Goal: Navigation & Orientation: Find specific page/section

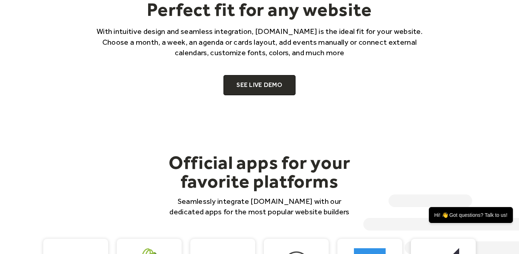
scroll to position [487, 0]
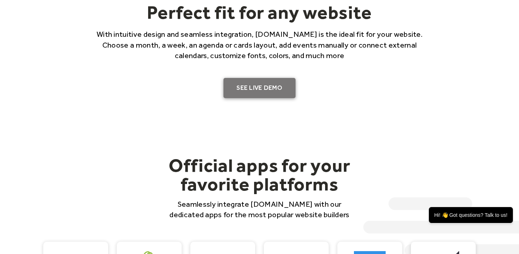
click at [260, 85] on link "SEE LIVE DEMO" at bounding box center [260, 88] width 72 height 20
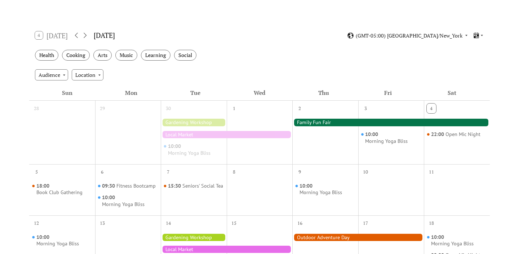
scroll to position [107, 0]
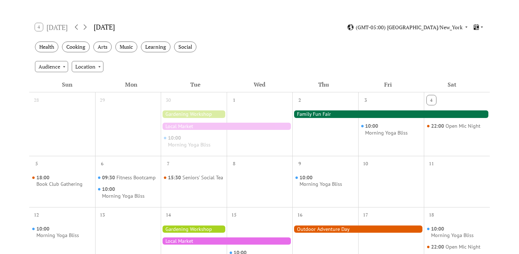
click at [327, 115] on div at bounding box center [391, 113] width 198 height 7
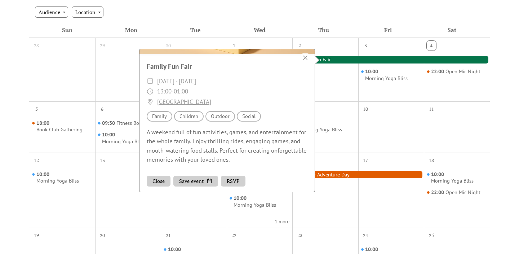
scroll to position [157, 0]
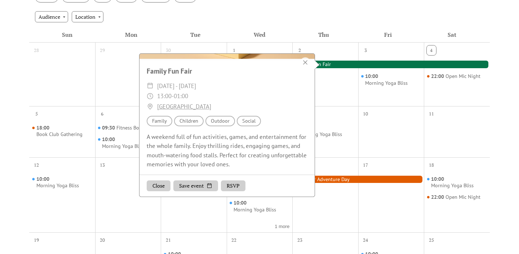
click at [366, 126] on div at bounding box center [391, 137] width 66 height 34
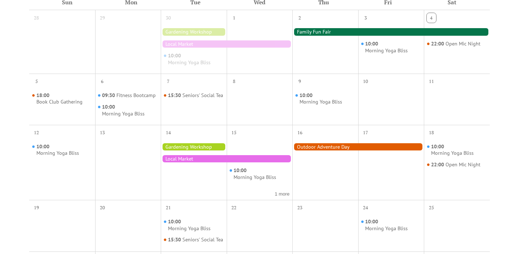
scroll to position [190, 0]
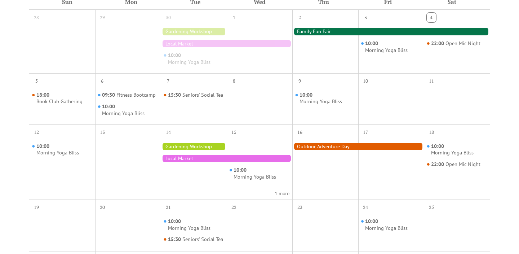
click at [340, 146] on div at bounding box center [358, 146] width 132 height 7
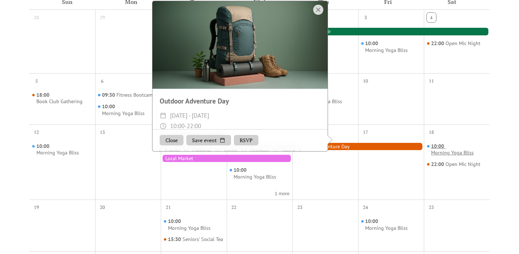
click at [436, 150] on div "Morning Yoga Bliss" at bounding box center [452, 152] width 43 height 7
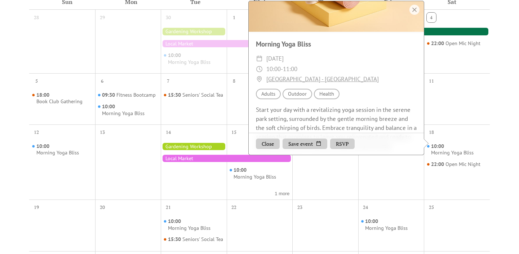
scroll to position [81, 0]
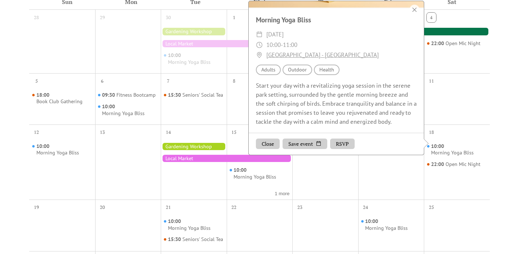
click at [213, 157] on div at bounding box center [227, 158] width 132 height 7
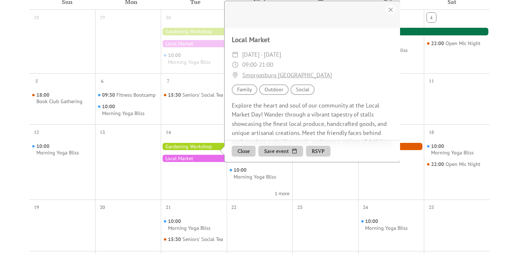
scroll to position [83, 0]
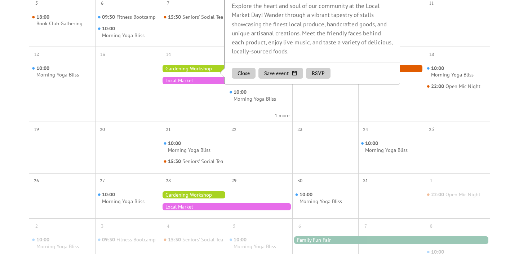
click at [248, 173] on div "22" at bounding box center [260, 147] width 66 height 51
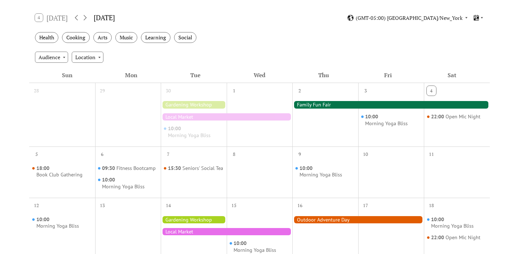
scroll to position [115, 0]
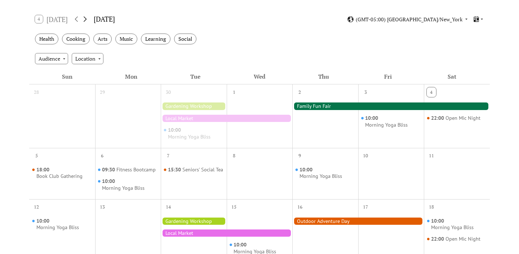
click at [84, 19] on icon at bounding box center [85, 19] width 9 height 9
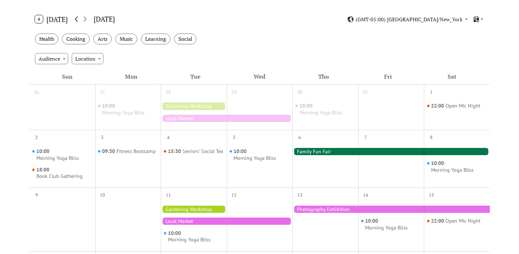
click at [76, 20] on icon at bounding box center [76, 19] width 9 height 9
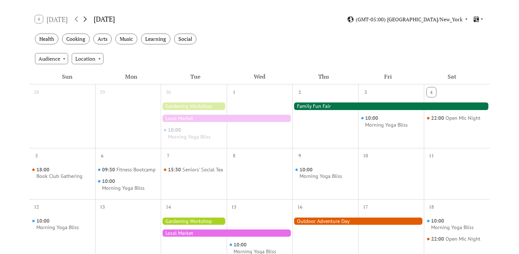
click at [88, 21] on icon at bounding box center [85, 19] width 9 height 9
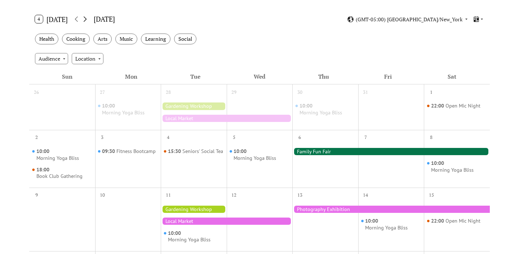
click at [88, 21] on icon at bounding box center [85, 19] width 9 height 9
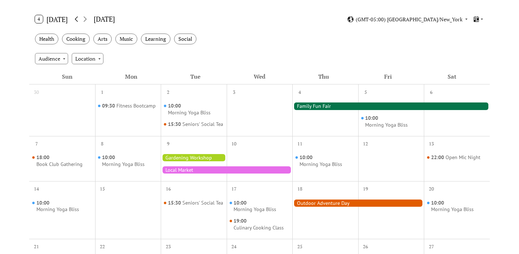
click at [78, 20] on icon at bounding box center [76, 19] width 9 height 9
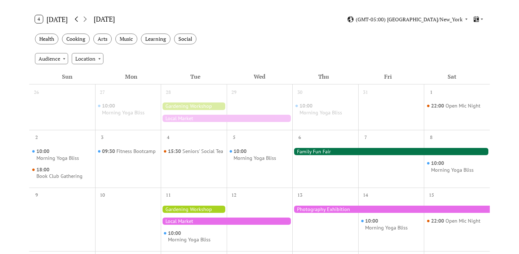
click at [78, 20] on icon at bounding box center [76, 19] width 9 height 9
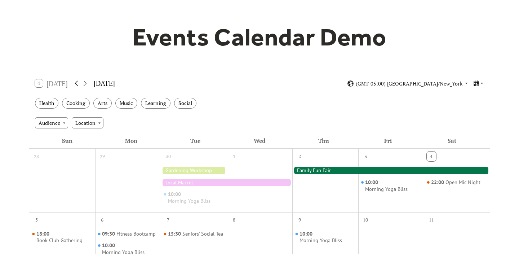
scroll to position [25, 0]
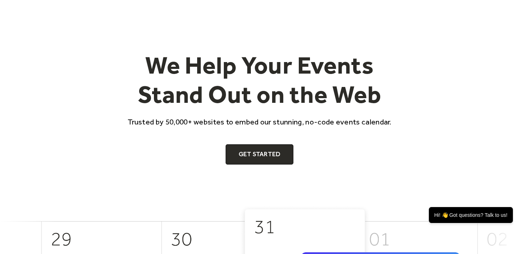
scroll to position [28, 0]
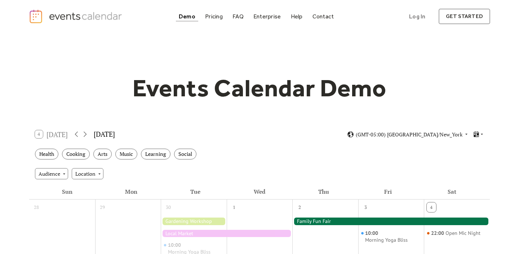
click at [52, 135] on div "4 Today" at bounding box center [51, 134] width 33 height 8
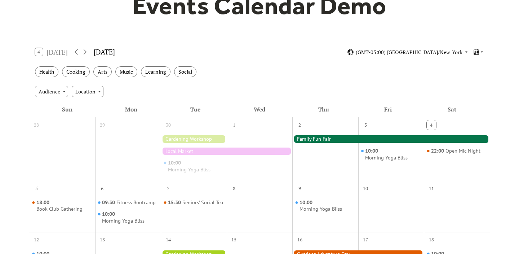
scroll to position [76, 0]
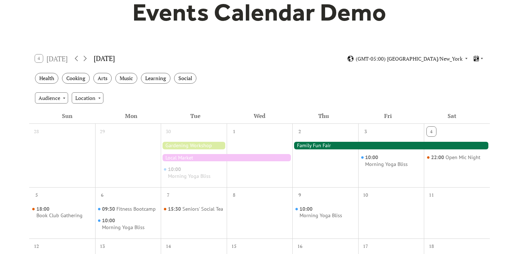
click at [344, 65] on div "4 Today October 2025 (GMT-05:00) America/New_York" at bounding box center [259, 58] width 461 height 19
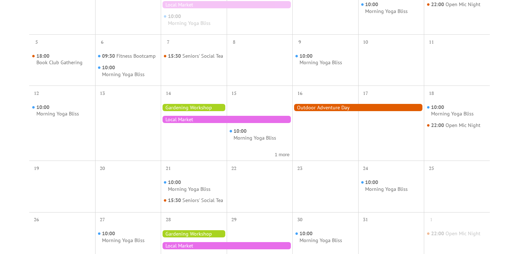
scroll to position [0, 0]
